Goal: Task Accomplishment & Management: Manage account settings

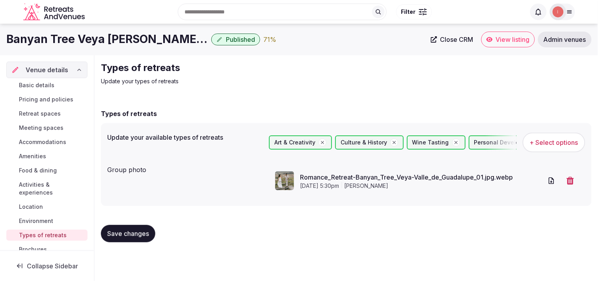
click at [290, 37] on span "Close CRM" at bounding box center [456, 39] width 33 height 8
click at [138, 237] on button "Save changes" at bounding box center [128, 233] width 54 height 17
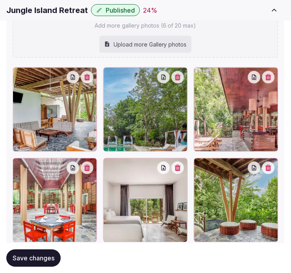
scroll to position [1101, 0]
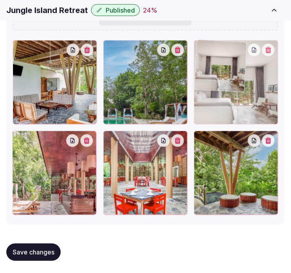
drag, startPoint x: 108, startPoint y: 142, endPoint x: 215, endPoint y: 79, distance: 124.7
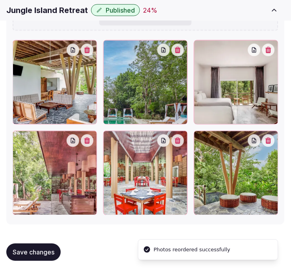
drag, startPoint x: 41, startPoint y: 257, endPoint x: 247, endPoint y: 5, distance: 325.9
click at [42, 257] on button "Save changes" at bounding box center [33, 251] width 54 height 17
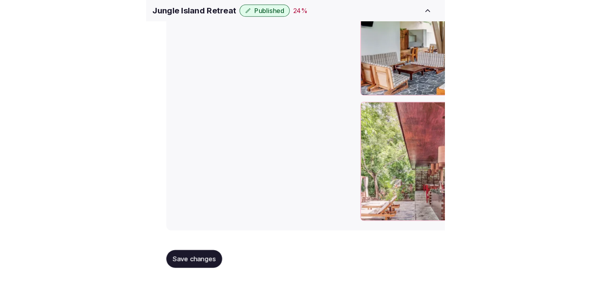
scroll to position [877, 0]
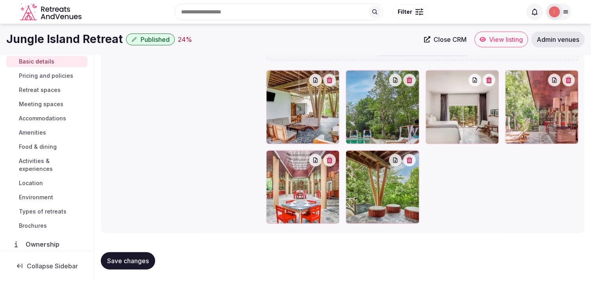
click at [58, 73] on span "Pricing and policies" at bounding box center [46, 76] width 54 height 8
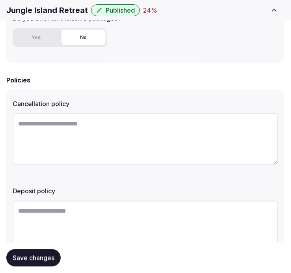
scroll to position [344, 0]
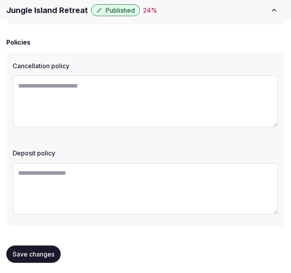
click at [182, 177] on textarea at bounding box center [146, 189] width 266 height 52
click at [193, 87] on textarea at bounding box center [146, 101] width 266 height 52
paste textarea "**********"
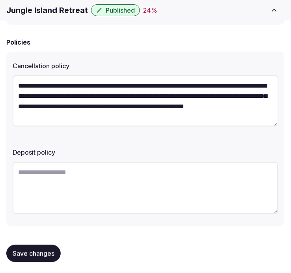
type textarea "**********"
drag, startPoint x: 48, startPoint y: 190, endPoint x: 50, endPoint y: 206, distance: 15.4
click at [50, 206] on textarea at bounding box center [146, 188] width 266 height 52
click at [68, 178] on textarea at bounding box center [146, 188] width 266 height 52
paste textarea "**********"
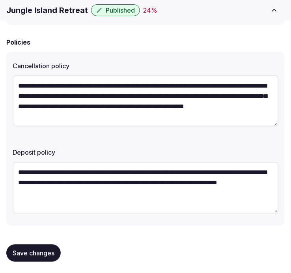
type textarea "**********"
click at [37, 249] on span "Save changes" at bounding box center [34, 253] width 42 height 8
click at [131, 154] on div "**********" at bounding box center [146, 182] width 266 height 74
drag, startPoint x: 44, startPoint y: 254, endPoint x: 93, endPoint y: 209, distance: 66.4
click at [48, 251] on span "Save changes" at bounding box center [34, 253] width 42 height 8
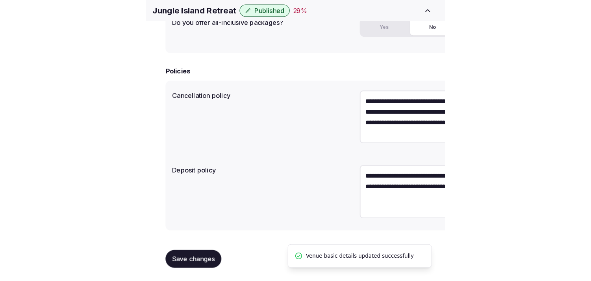
scroll to position [239, 0]
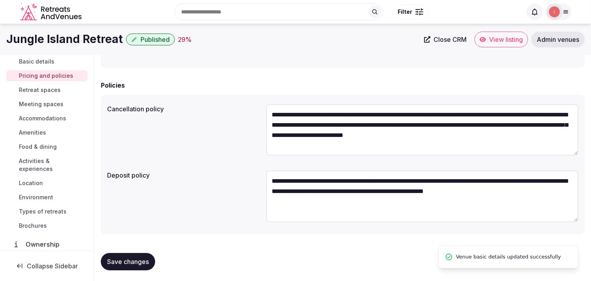
click at [40, 89] on span "Retreat spaces" at bounding box center [40, 90] width 42 height 8
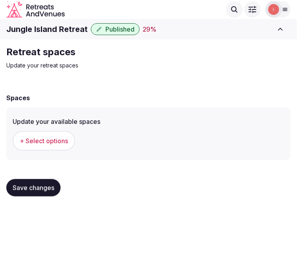
click at [61, 138] on span "+ Select options" at bounding box center [44, 140] width 48 height 9
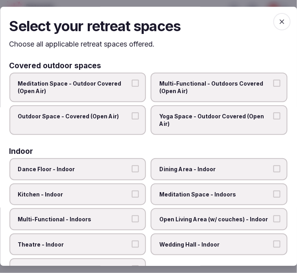
click at [197, 82] on span "Multi-Functional - Outdoors Covered (Open Air)" at bounding box center [216, 87] width 112 height 15
click at [274, 82] on button "Multi-Functional - Outdoors Covered (Open Air)" at bounding box center [277, 83] width 7 height 7
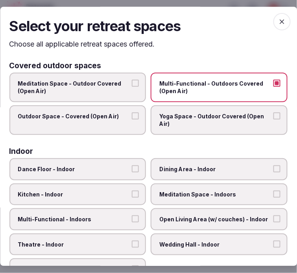
click at [132, 115] on button "Outdoor Space - Covered (Open Air)" at bounding box center [135, 115] width 7 height 7
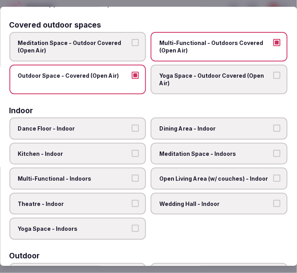
scroll to position [87, 0]
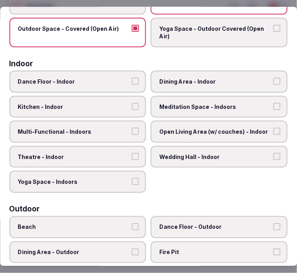
click at [170, 78] on span "Dining Area - Indoor" at bounding box center [216, 82] width 112 height 8
click at [274, 78] on button "Dining Area - Indoor" at bounding box center [277, 81] width 7 height 7
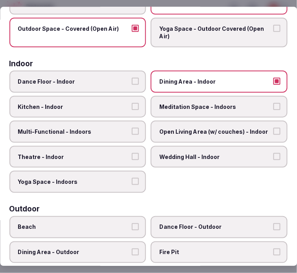
click at [161, 108] on label "Meditation Space - Indoors" at bounding box center [219, 107] width 137 height 22
click at [274, 108] on button "Meditation Space - Indoors" at bounding box center [277, 106] width 7 height 7
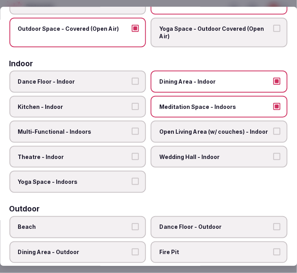
click at [121, 153] on span "Theatre - Indoor" at bounding box center [74, 157] width 112 height 8
click at [132, 153] on button "Theatre - Indoor" at bounding box center [135, 156] width 7 height 7
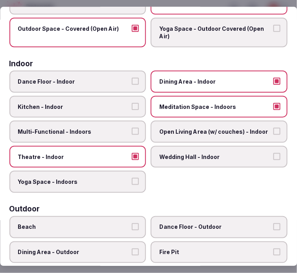
click at [131, 132] on label "Multi-Functional - Indoors" at bounding box center [77, 132] width 137 height 22
click at [132, 132] on button "Multi-Functional - Indoors" at bounding box center [135, 131] width 7 height 7
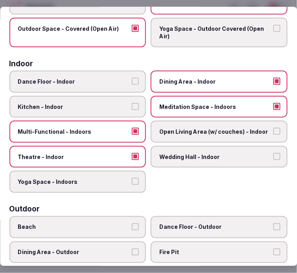
drag, startPoint x: 250, startPoint y: 132, endPoint x: 201, endPoint y: 139, distance: 49.3
click at [249, 132] on label "Open Living Area (w/ couches) - Indoor" at bounding box center [219, 132] width 137 height 22
click at [274, 132] on button "Open Living Area (w/ couches) - Indoor" at bounding box center [277, 131] width 7 height 7
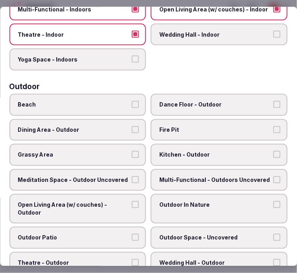
scroll to position [262, 0]
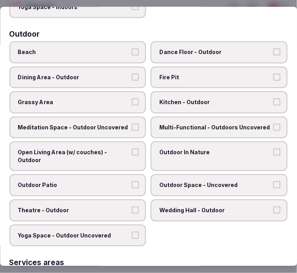
click at [203, 116] on label "Multi-Functional - Outdoors Uncovered" at bounding box center [219, 127] width 137 height 22
click at [274, 123] on button "Multi-Functional - Outdoors Uncovered" at bounding box center [277, 126] width 7 height 7
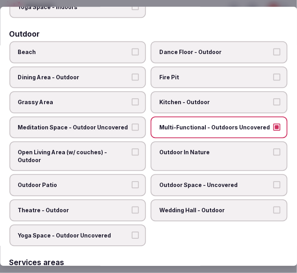
click at [99, 98] on span "Grassy Area" at bounding box center [74, 102] width 112 height 8
click at [132, 98] on button "Grassy Area" at bounding box center [135, 101] width 7 height 7
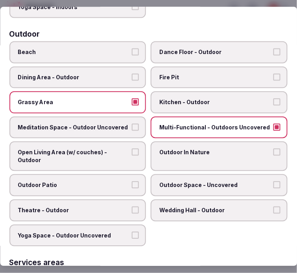
drag, startPoint x: 130, startPoint y: 177, endPoint x: 143, endPoint y: 176, distance: 13.1
click at [132, 181] on button "Outdoor Patio" at bounding box center [135, 184] width 7 height 7
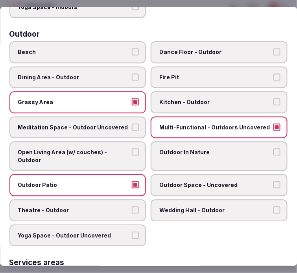
click at [194, 150] on label "Outdoor In Nature" at bounding box center [219, 156] width 137 height 30
click at [274, 150] on button "Outdoor In Nature" at bounding box center [277, 152] width 7 height 7
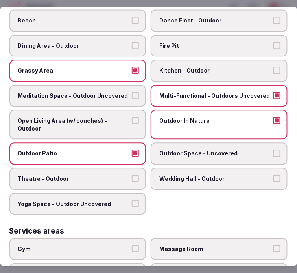
scroll to position [306, 0]
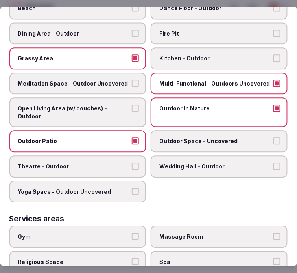
click at [230, 136] on label "Outdoor Space - Uncovered" at bounding box center [219, 141] width 137 height 22
click at [274, 137] on button "Outdoor Space - Uncovered" at bounding box center [277, 140] width 7 height 7
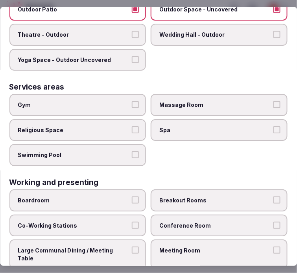
scroll to position [451, 0]
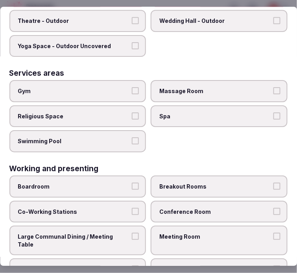
click at [132, 87] on button "Gym" at bounding box center [135, 90] width 7 height 7
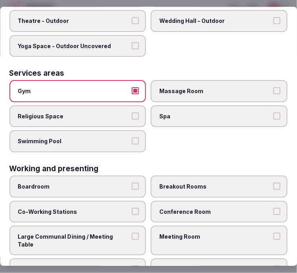
click at [74, 136] on label "Swimming Pool" at bounding box center [77, 141] width 137 height 22
click at [132, 137] on button "Swimming Pool" at bounding box center [135, 140] width 7 height 7
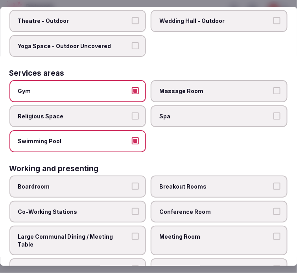
click at [134, 226] on label "Large Communal Dining / Meeting Table" at bounding box center [77, 241] width 137 height 30
click at [134, 233] on button "Large Communal Dining / Meeting Table" at bounding box center [135, 236] width 7 height 7
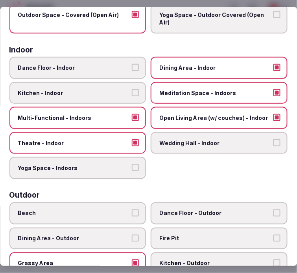
scroll to position [0, 0]
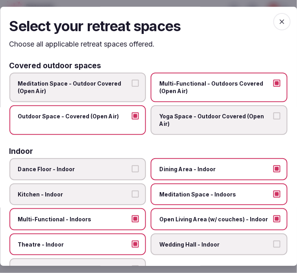
click at [279, 23] on icon "button" at bounding box center [283, 22] width 8 height 8
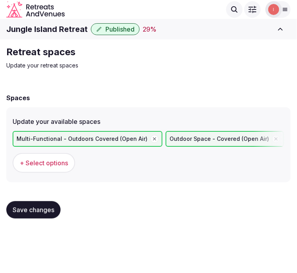
click at [40, 202] on button "Save changes" at bounding box center [33, 209] width 54 height 17
click at [46, 208] on span "Save changes" at bounding box center [34, 210] width 42 height 8
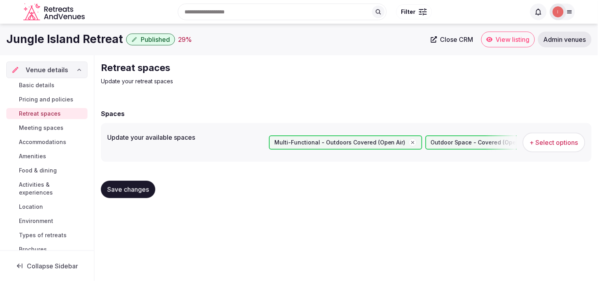
click at [129, 188] on span "Save changes" at bounding box center [128, 189] width 42 height 8
click at [44, 119] on div "Basic details Pricing and policies Retreat spaces Meeting spaces Accommodations…" at bounding box center [46, 167] width 81 height 178
click at [50, 129] on span "Meeting spaces" at bounding box center [41, 128] width 45 height 8
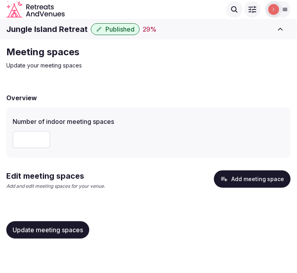
click at [24, 143] on input "number" at bounding box center [32, 139] width 38 height 17
type input "*"
click at [251, 182] on button "Add meeting space" at bounding box center [252, 178] width 77 height 17
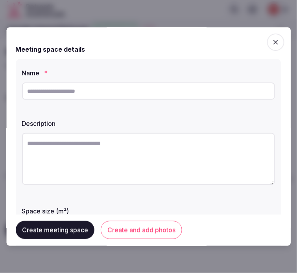
click at [139, 95] on input "text" at bounding box center [148, 90] width 253 height 17
paste input "**********"
type input "**********"
click at [175, 171] on textarea at bounding box center [148, 159] width 253 height 52
paste textarea "**********"
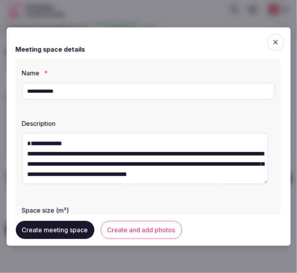
drag, startPoint x: 72, startPoint y: 154, endPoint x: 20, endPoint y: 152, distance: 51.6
click at [17, 152] on div "**********" at bounding box center [149, 194] width 266 height 271
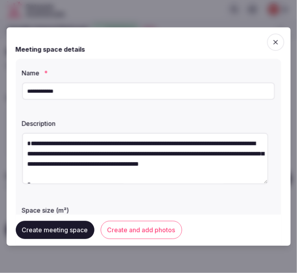
click at [28, 152] on textarea "**********" at bounding box center [145, 158] width 247 height 51
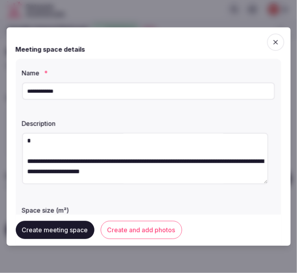
click at [35, 147] on textarea "**********" at bounding box center [145, 158] width 247 height 51
click at [38, 158] on textarea "**********" at bounding box center [145, 158] width 247 height 51
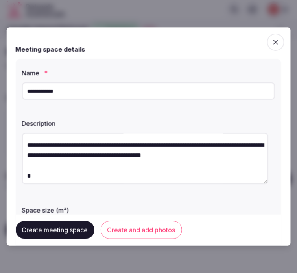
click at [44, 148] on textarea "**********" at bounding box center [145, 158] width 247 height 51
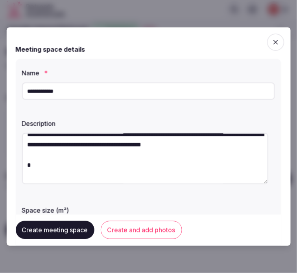
scroll to position [50, 0]
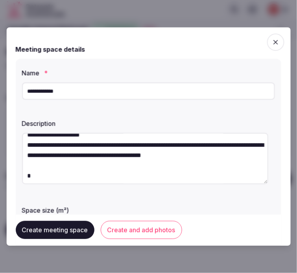
click at [33, 179] on textarea "**********" at bounding box center [145, 158] width 247 height 51
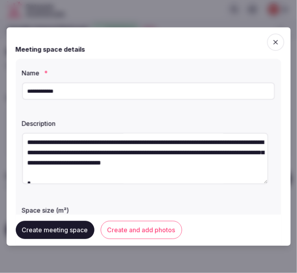
click at [34, 142] on textarea "**********" at bounding box center [145, 158] width 247 height 51
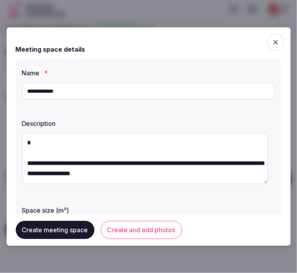
scroll to position [123, 0]
click at [32, 160] on textarea "**********" at bounding box center [145, 158] width 247 height 51
click at [32, 156] on textarea "**********" at bounding box center [145, 158] width 247 height 51
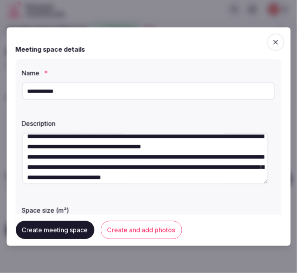
scroll to position [48, 0]
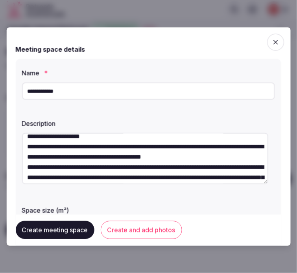
type textarea "**********"
click at [126, 230] on button "Create and add photos" at bounding box center [142, 230] width 82 height 18
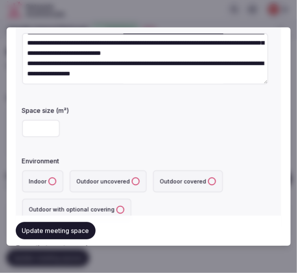
scroll to position [87, 0]
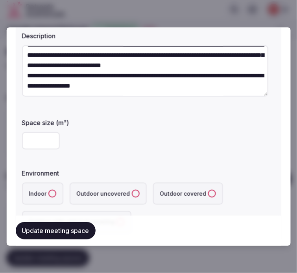
click at [22, 140] on input "number" at bounding box center [41, 140] width 38 height 17
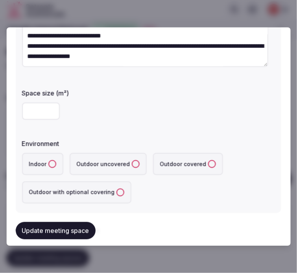
scroll to position [131, 0]
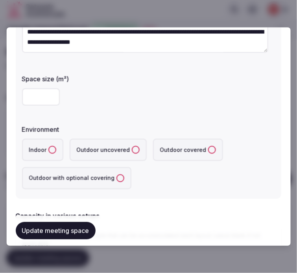
type input "**"
click at [208, 149] on covered "Outdoor covered" at bounding box center [212, 150] width 8 height 8
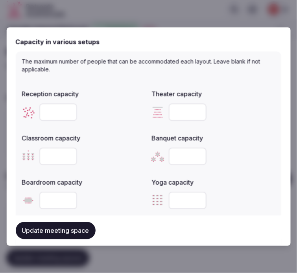
scroll to position [306, 0]
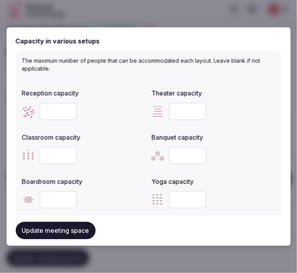
click at [62, 104] on input "number" at bounding box center [58, 110] width 38 height 17
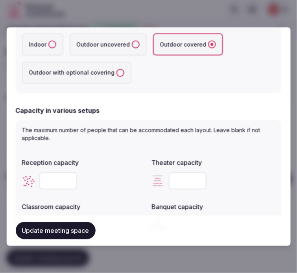
scroll to position [175, 0]
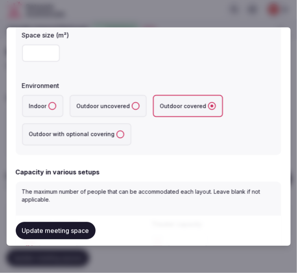
type input "**"
drag, startPoint x: 38, startPoint y: 54, endPoint x: 29, endPoint y: 50, distance: 9.6
click at [29, 50] on input "**" at bounding box center [41, 53] width 38 height 17
click at [29, 51] on input "**" at bounding box center [41, 53] width 38 height 17
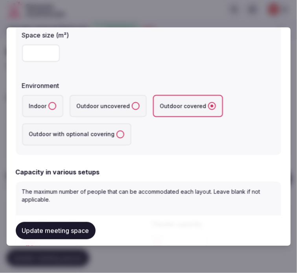
type input "**"
click at [168, 137] on div "Indoor Outdoor uncovered Outdoor covered Outdoor with optional covering" at bounding box center [148, 120] width 253 height 50
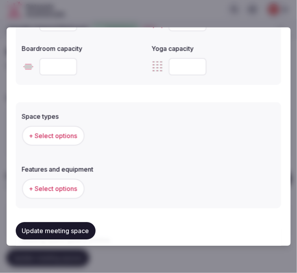
scroll to position [481, 0]
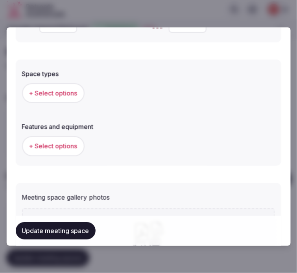
click at [61, 93] on span "+ Select options" at bounding box center [53, 93] width 48 height 9
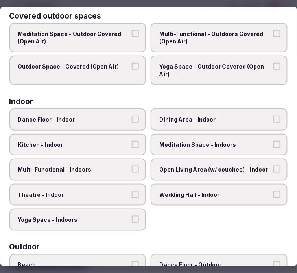
scroll to position [0, 0]
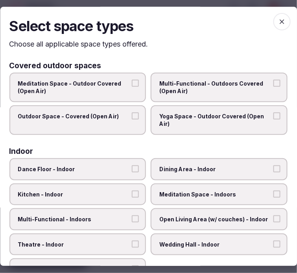
click at [146, 111] on div "Meditation Space - Outdoor Covered (Open Air) Multi-Functional - Outdoors Cover…" at bounding box center [148, 103] width 279 height 62
click at [137, 115] on label "Outdoor Space - Covered (Open Air)" at bounding box center [77, 120] width 137 height 30
click at [137, 115] on button "Outdoor Space - Covered (Open Air)" at bounding box center [135, 115] width 7 height 7
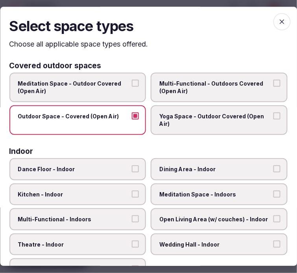
click at [207, 84] on span "Multi-Functional - Outdoors Covered (Open Air)" at bounding box center [216, 87] width 112 height 15
click at [274, 84] on button "Multi-Functional - Outdoors Covered (Open Air)" at bounding box center [277, 83] width 7 height 7
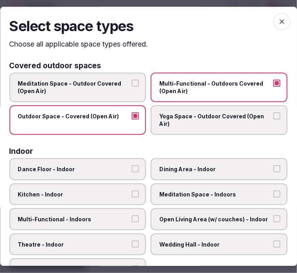
click at [199, 114] on span "Yoga Space - Outdoor Covered (Open Air)" at bounding box center [216, 119] width 112 height 15
click at [274, 114] on button "Yoga Space - Outdoor Covered (Open Air)" at bounding box center [277, 115] width 7 height 7
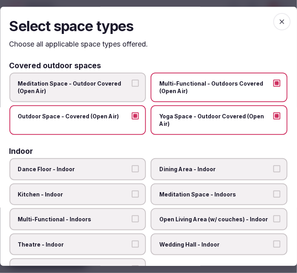
click at [132, 82] on button "Meditation Space - Outdoor Covered (Open Air)" at bounding box center [135, 83] width 7 height 7
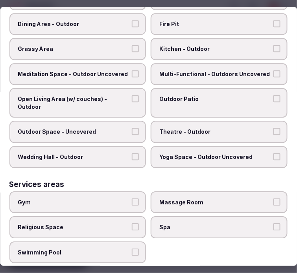
scroll to position [403, 0]
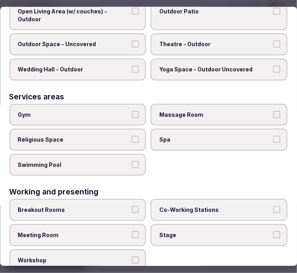
click at [139, 224] on label "Meeting Room" at bounding box center [77, 235] width 137 height 22
click at [139, 231] on button "Meeting Room" at bounding box center [135, 234] width 7 height 7
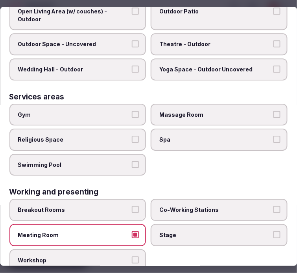
click at [132, 231] on button "Meeting Room" at bounding box center [135, 234] width 7 height 7
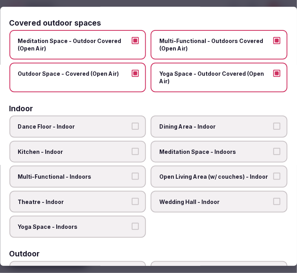
scroll to position [0, 0]
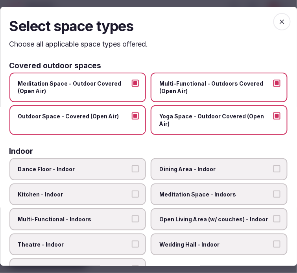
click at [280, 20] on icon "button" at bounding box center [283, 22] width 8 height 8
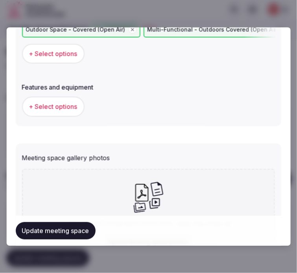
scroll to position [480, 0]
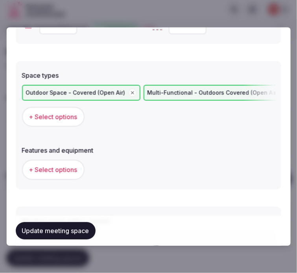
click at [60, 167] on span "+ Select options" at bounding box center [53, 169] width 48 height 9
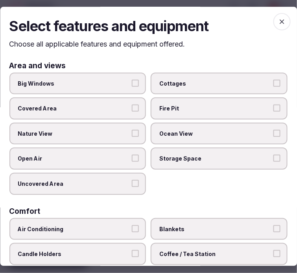
click at [111, 126] on label "Nature View" at bounding box center [77, 134] width 137 height 22
click at [132, 130] on button "Nature View" at bounding box center [135, 133] width 7 height 7
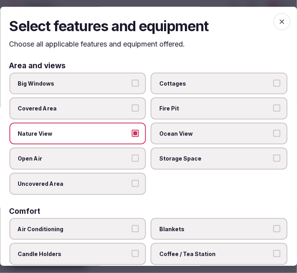
click at [108, 75] on label "Big Windows" at bounding box center [77, 83] width 137 height 22
click at [132, 80] on button "Big Windows" at bounding box center [135, 83] width 7 height 7
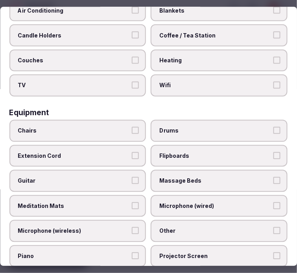
drag, startPoint x: 117, startPoint y: 118, endPoint x: 136, endPoint y: 121, distance: 19.1
click at [120, 119] on label "Chairs" at bounding box center [77, 130] width 137 height 22
click at [132, 126] on button "Chairs" at bounding box center [135, 129] width 7 height 7
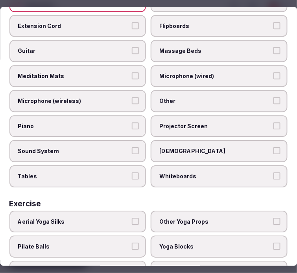
scroll to position [350, 0]
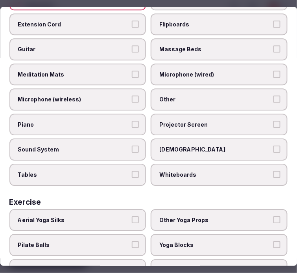
click at [210, 96] on span "Other" at bounding box center [216, 100] width 112 height 8
click at [274, 96] on button "Other" at bounding box center [277, 99] width 7 height 7
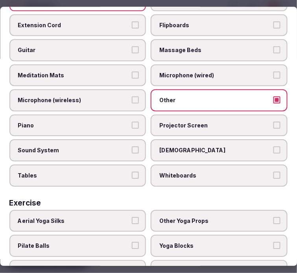
scroll to position [340, 0]
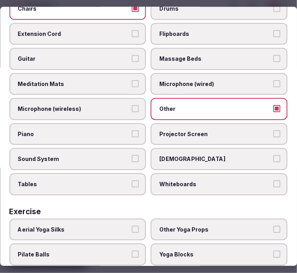
click at [130, 179] on label "Tables" at bounding box center [77, 184] width 137 height 22
click at [132, 180] on button "Tables" at bounding box center [135, 183] width 7 height 7
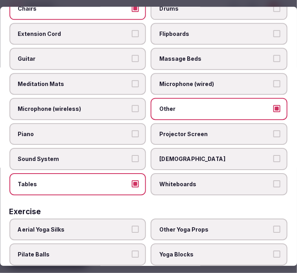
click at [130, 179] on label "Tables" at bounding box center [77, 184] width 137 height 22
click at [132, 180] on button "Tables" at bounding box center [135, 183] width 7 height 7
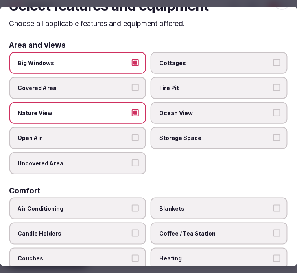
scroll to position [0, 0]
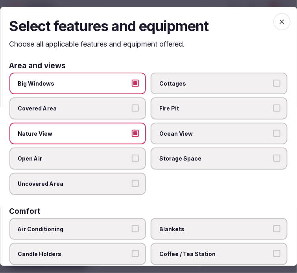
click at [279, 25] on icon "button" at bounding box center [283, 22] width 8 height 8
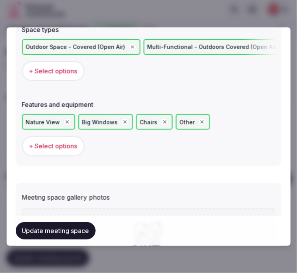
scroll to position [568, 0]
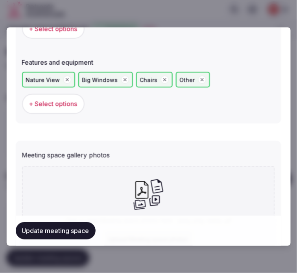
click at [65, 226] on button "Update meeting space" at bounding box center [56, 230] width 80 height 17
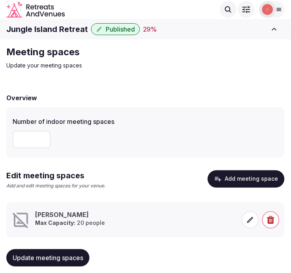
click at [251, 223] on span at bounding box center [250, 219] width 17 height 17
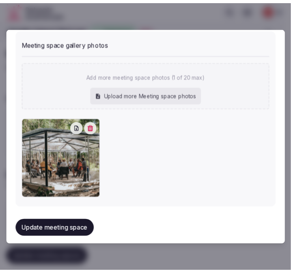
scroll to position [680, 0]
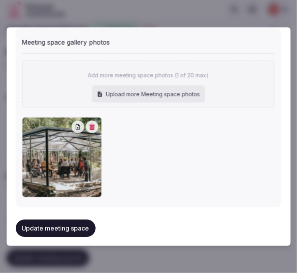
click at [80, 222] on button "Update meeting space" at bounding box center [56, 227] width 80 height 17
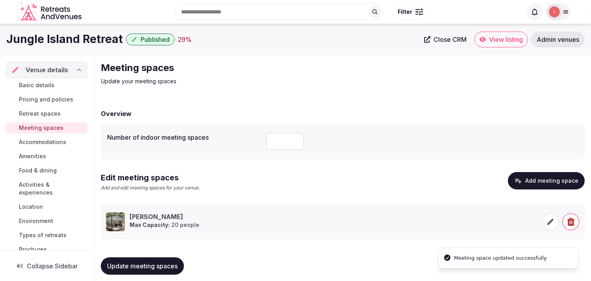
click at [32, 142] on span "Accommodations" at bounding box center [42, 142] width 47 height 8
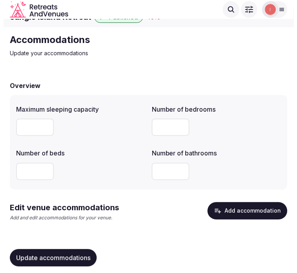
scroll to position [22, 0]
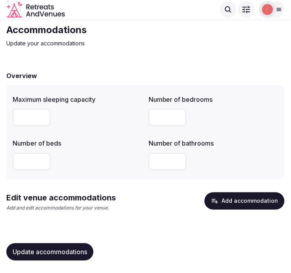
click at [226, 209] on button "Add accommodation" at bounding box center [244, 200] width 80 height 17
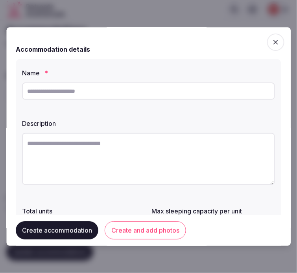
click at [116, 95] on input "text" at bounding box center [148, 90] width 253 height 17
type input "**********"
drag, startPoint x: 238, startPoint y: 141, endPoint x: 235, endPoint y: 145, distance: 5.0
click at [235, 145] on textarea at bounding box center [148, 159] width 253 height 52
paste textarea "**********"
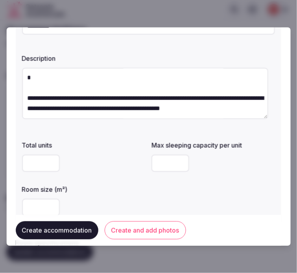
scroll to position [87, 0]
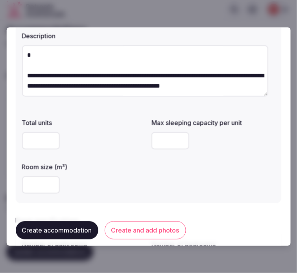
type textarea "**********"
